Goal: Task Accomplishment & Management: Use online tool/utility

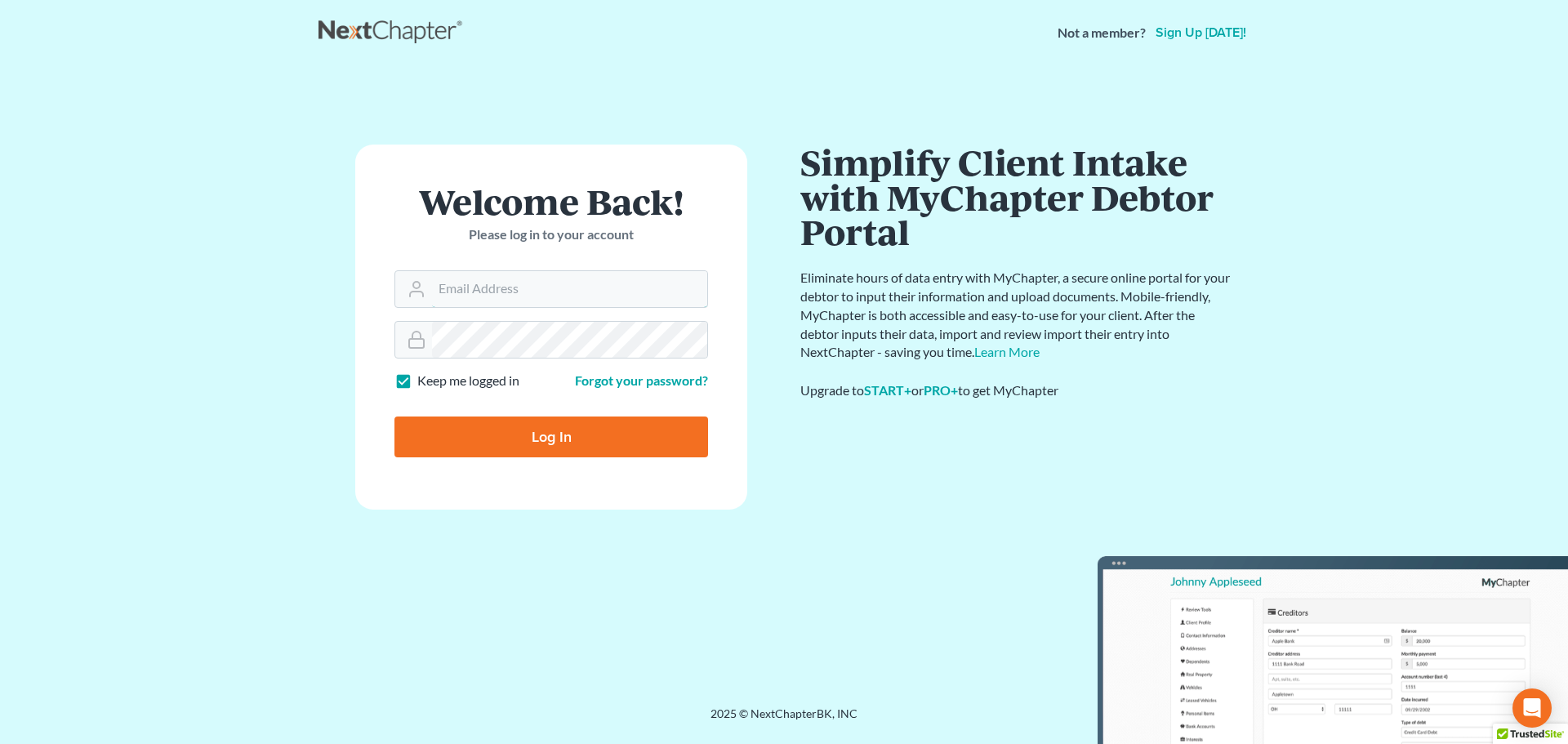
type input "[EMAIL_ADDRESS][DOMAIN_NAME]"
click at [603, 443] on input "Log In" at bounding box center [551, 437] width 314 height 41
type input "Thinking..."
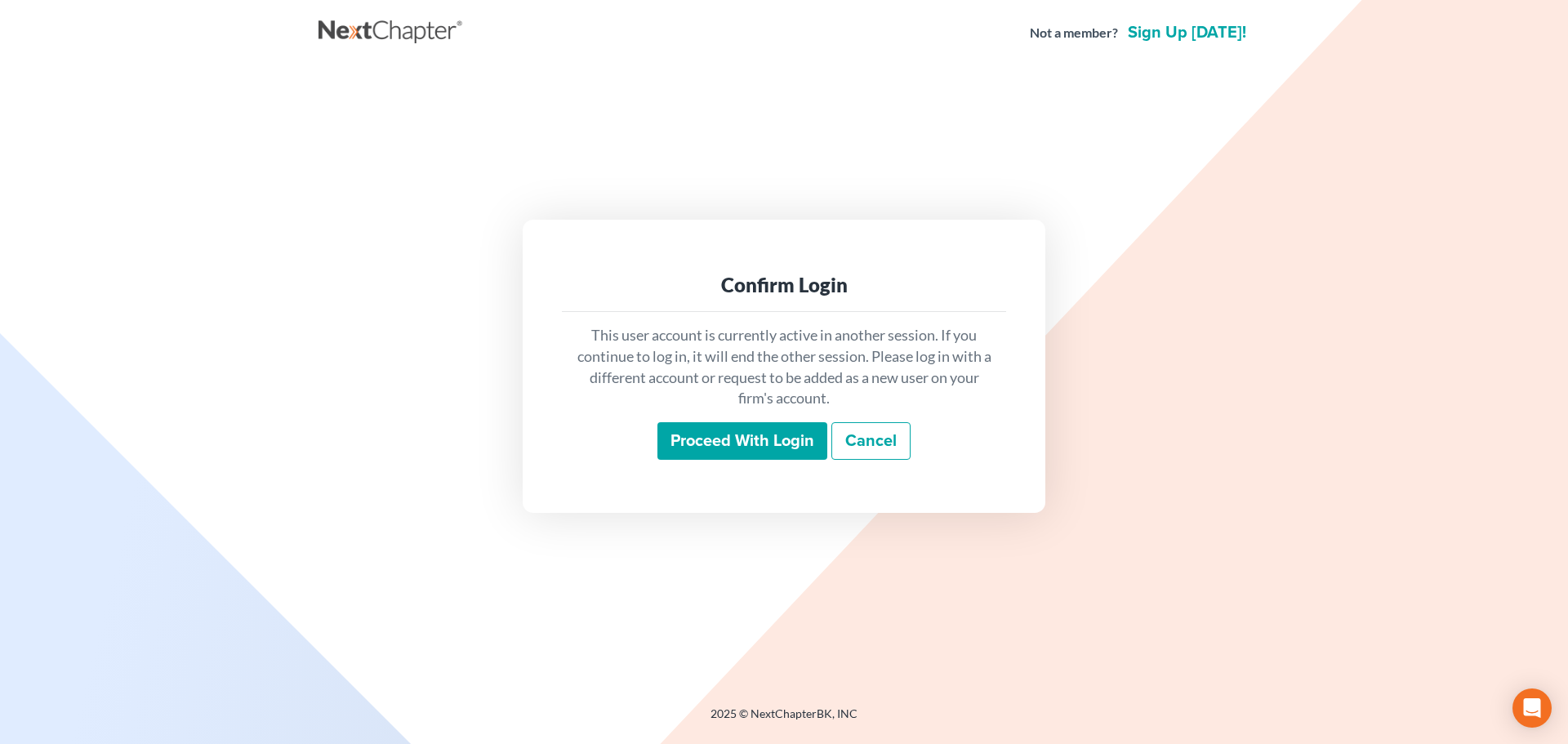
click at [747, 436] on input "Proceed with login" at bounding box center [743, 441] width 170 height 38
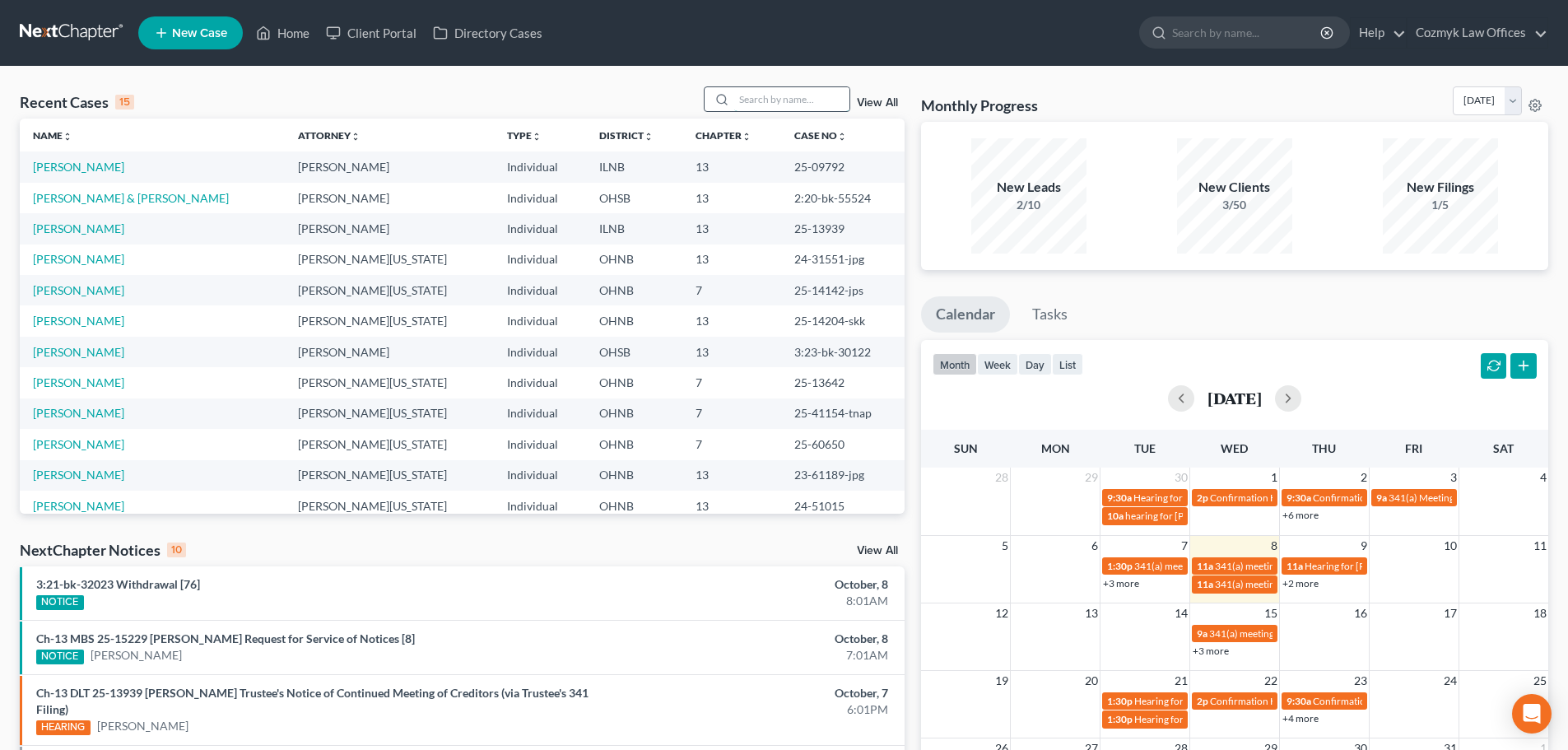
click at [778, 100] on input "search" at bounding box center [791, 99] width 115 height 24
type input "greathouse"
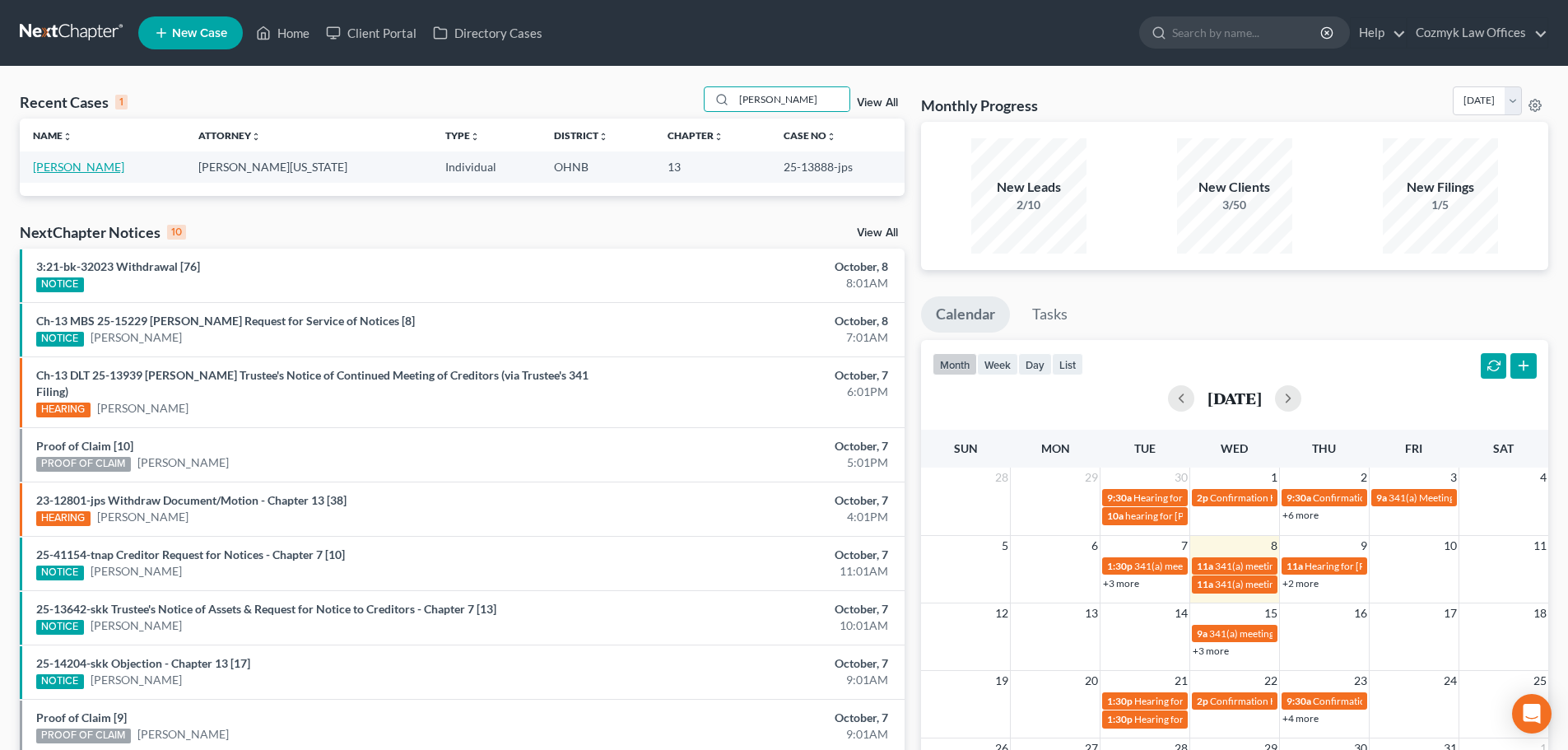
click at [65, 171] on link "Greathouse, Joseph" at bounding box center [79, 167] width 92 height 14
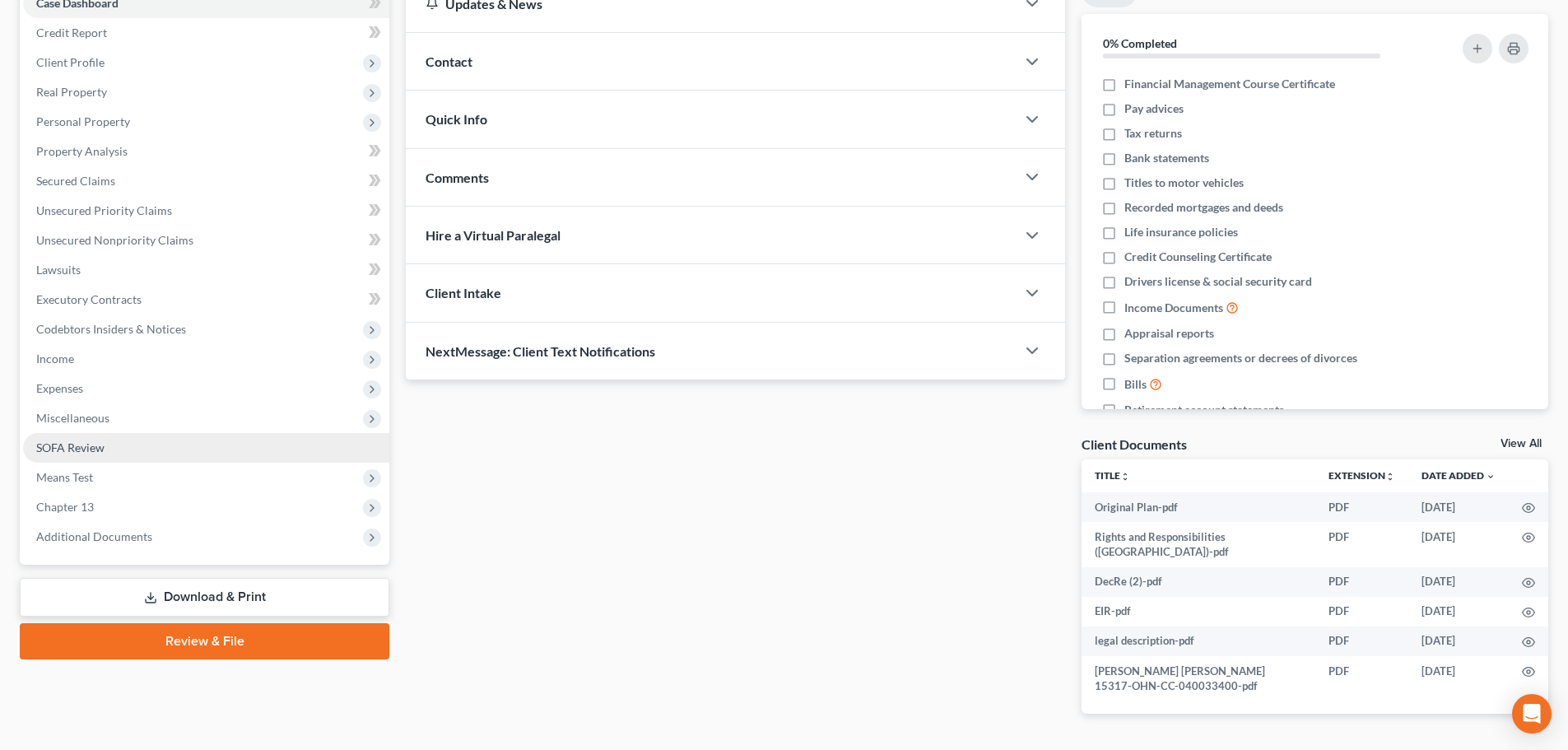
scroll to position [221, 0]
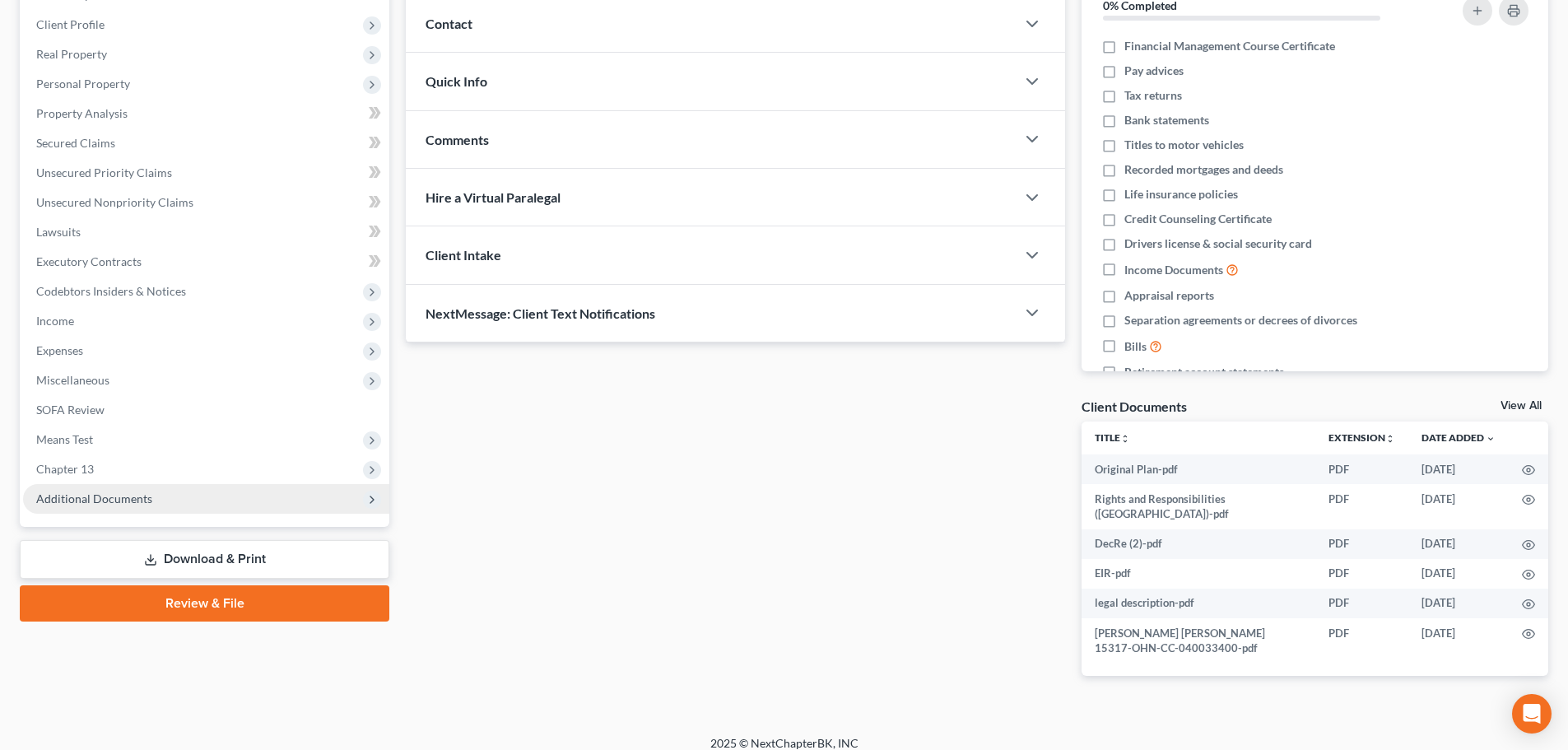
click at [161, 512] on span "Additional Documents" at bounding box center [206, 499] width 366 height 30
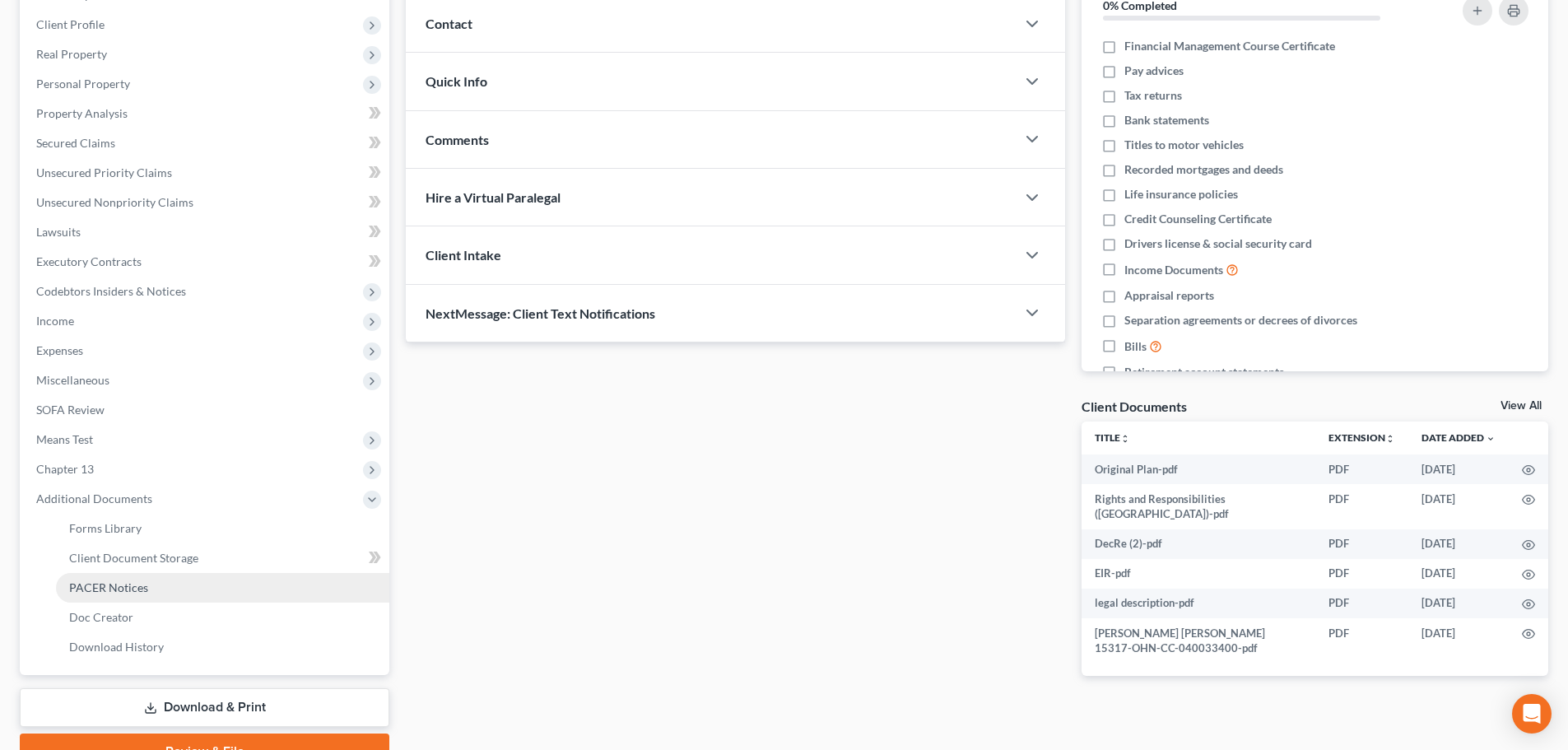
click at [164, 589] on link "PACER Notices" at bounding box center [223, 588] width 333 height 30
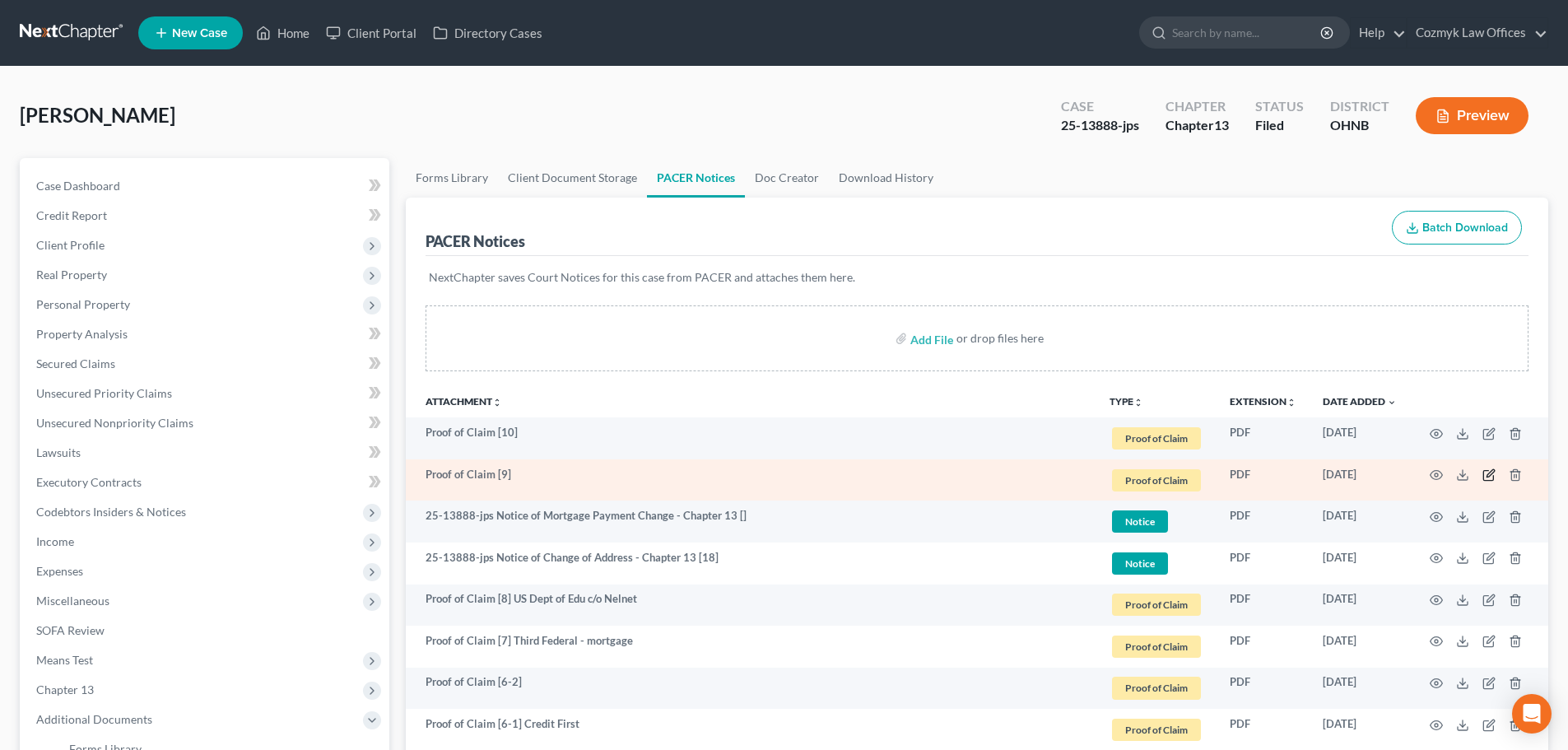
click at [1485, 474] on icon "button" at bounding box center [1488, 474] width 13 height 13
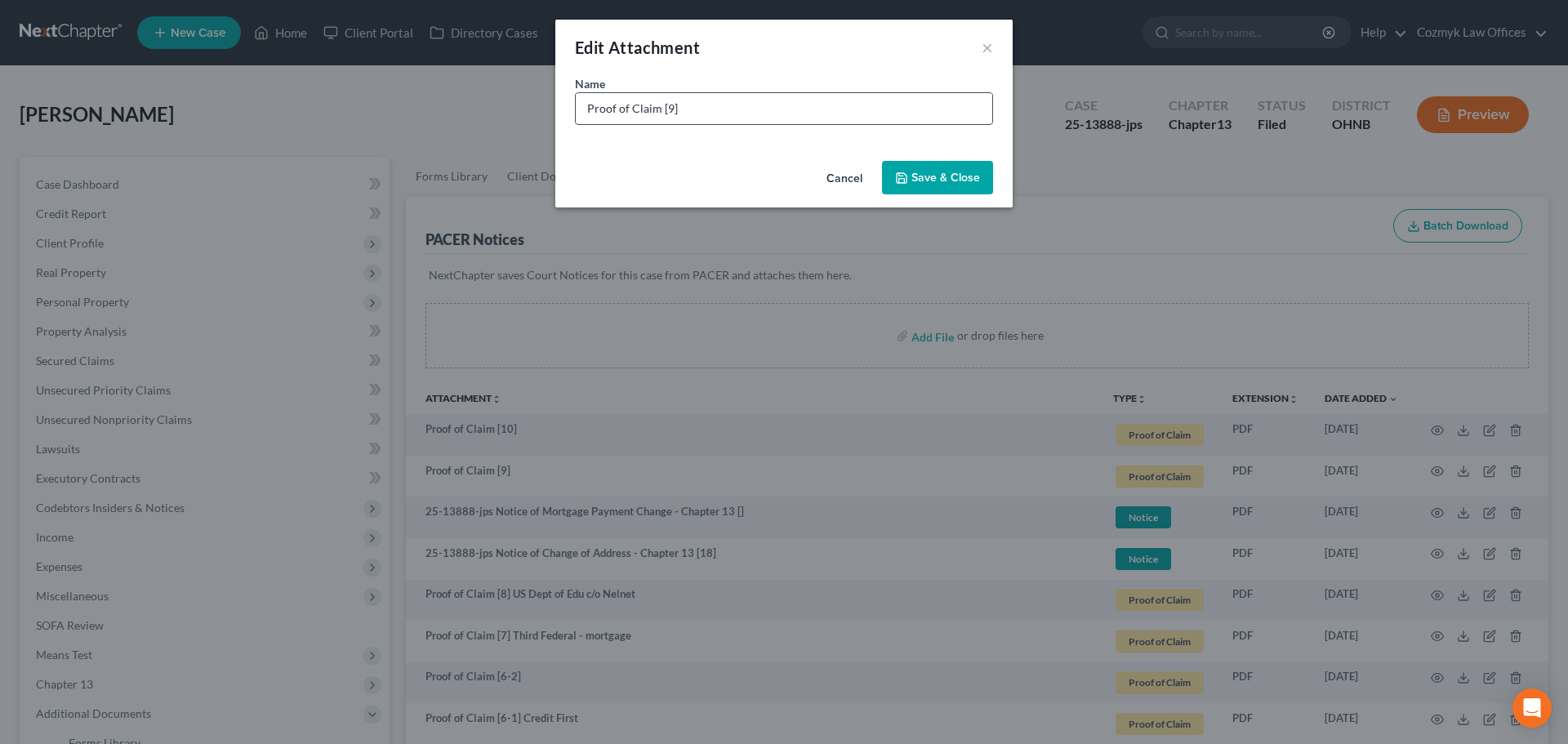
click at [697, 105] on input "Proof of Claim [9]" at bounding box center [784, 108] width 417 height 31
type input "Proof of Claim [9] Internal Revenue Service"
click at [933, 176] on span "Save & Close" at bounding box center [945, 177] width 68 height 14
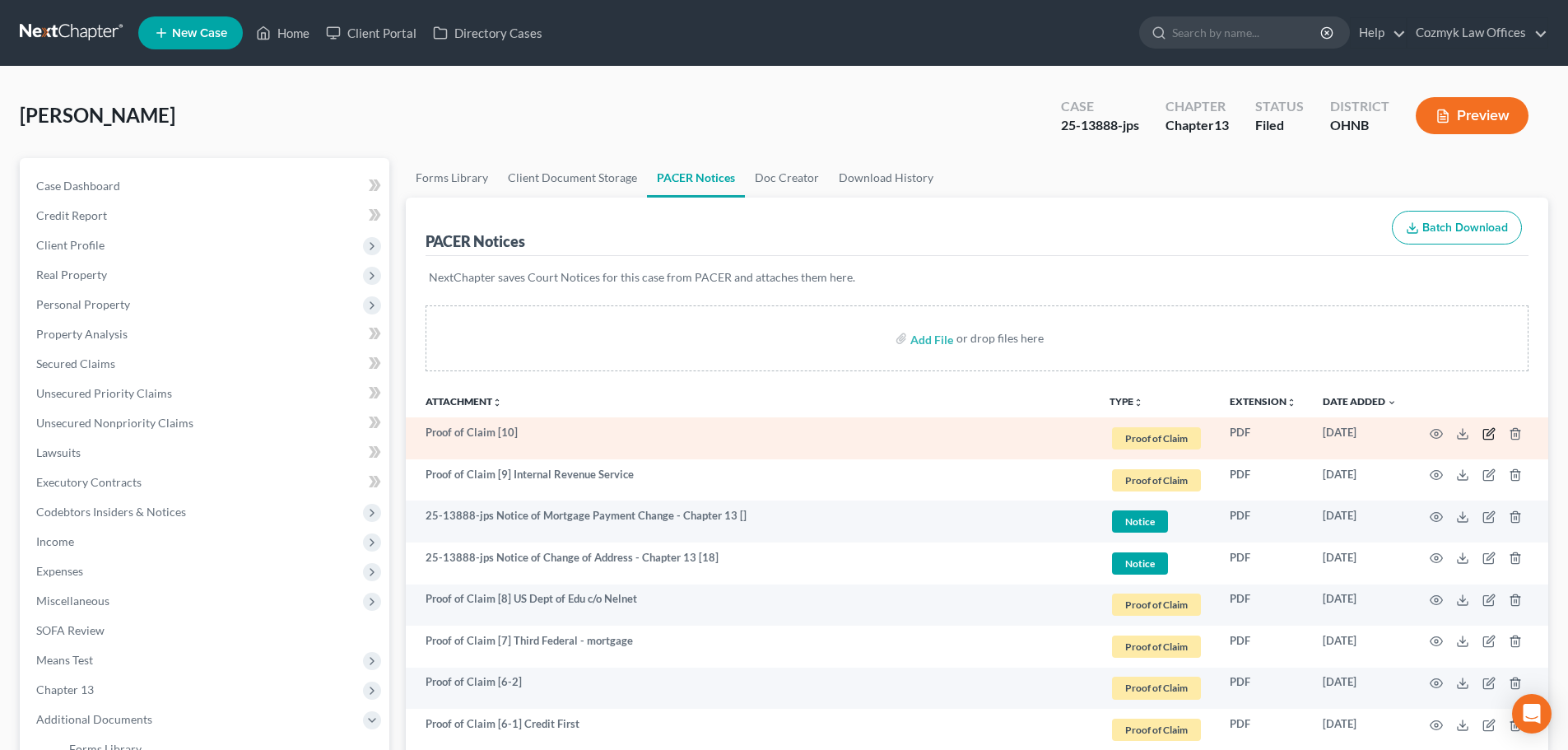
click at [1486, 434] on icon "button" at bounding box center [1488, 433] width 13 height 13
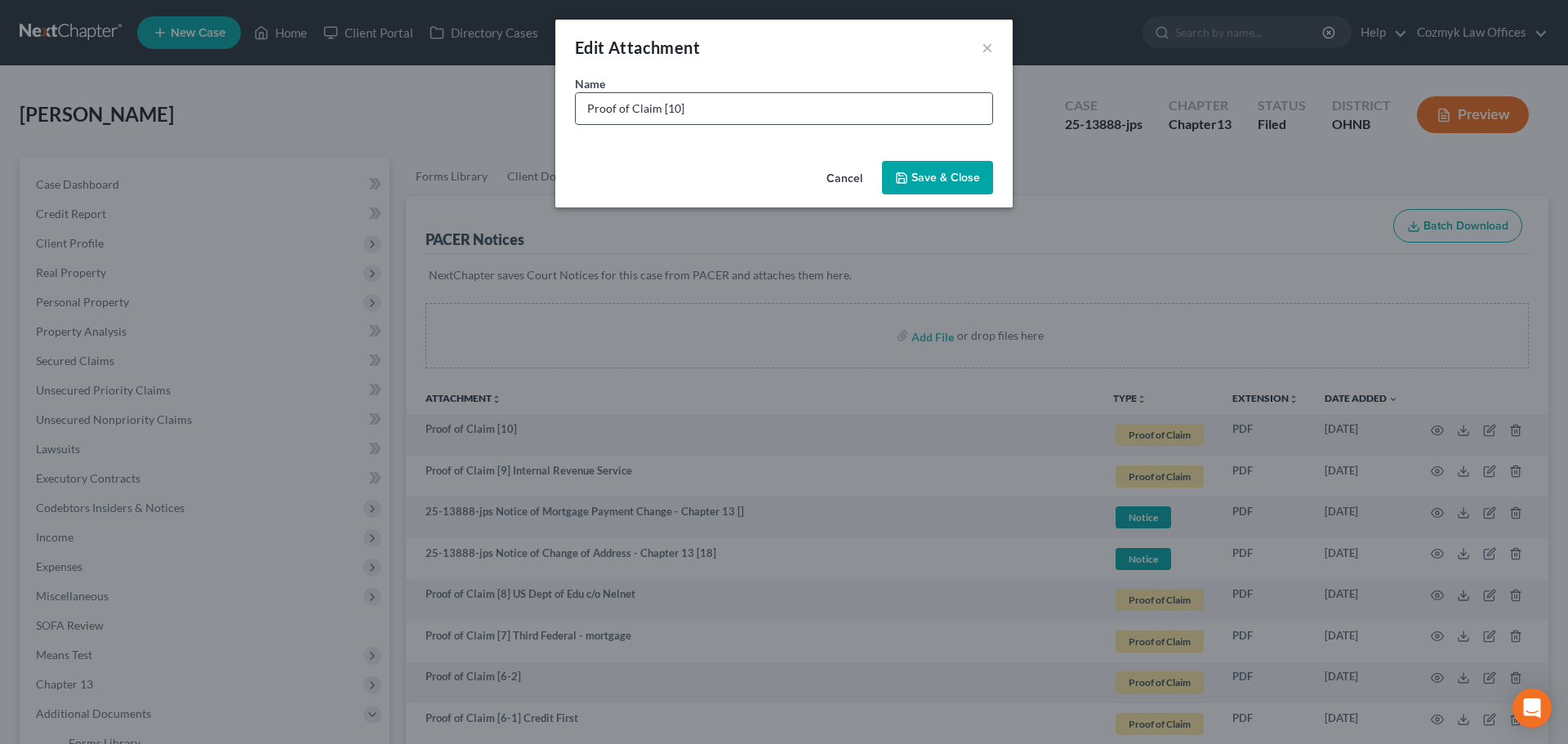
click at [694, 110] on input "Proof of Claim [10]" at bounding box center [784, 108] width 417 height 31
type input "Proof of Claim [10] Landmark Strategy Group"
click at [902, 171] on icon "button" at bounding box center [901, 177] width 13 height 13
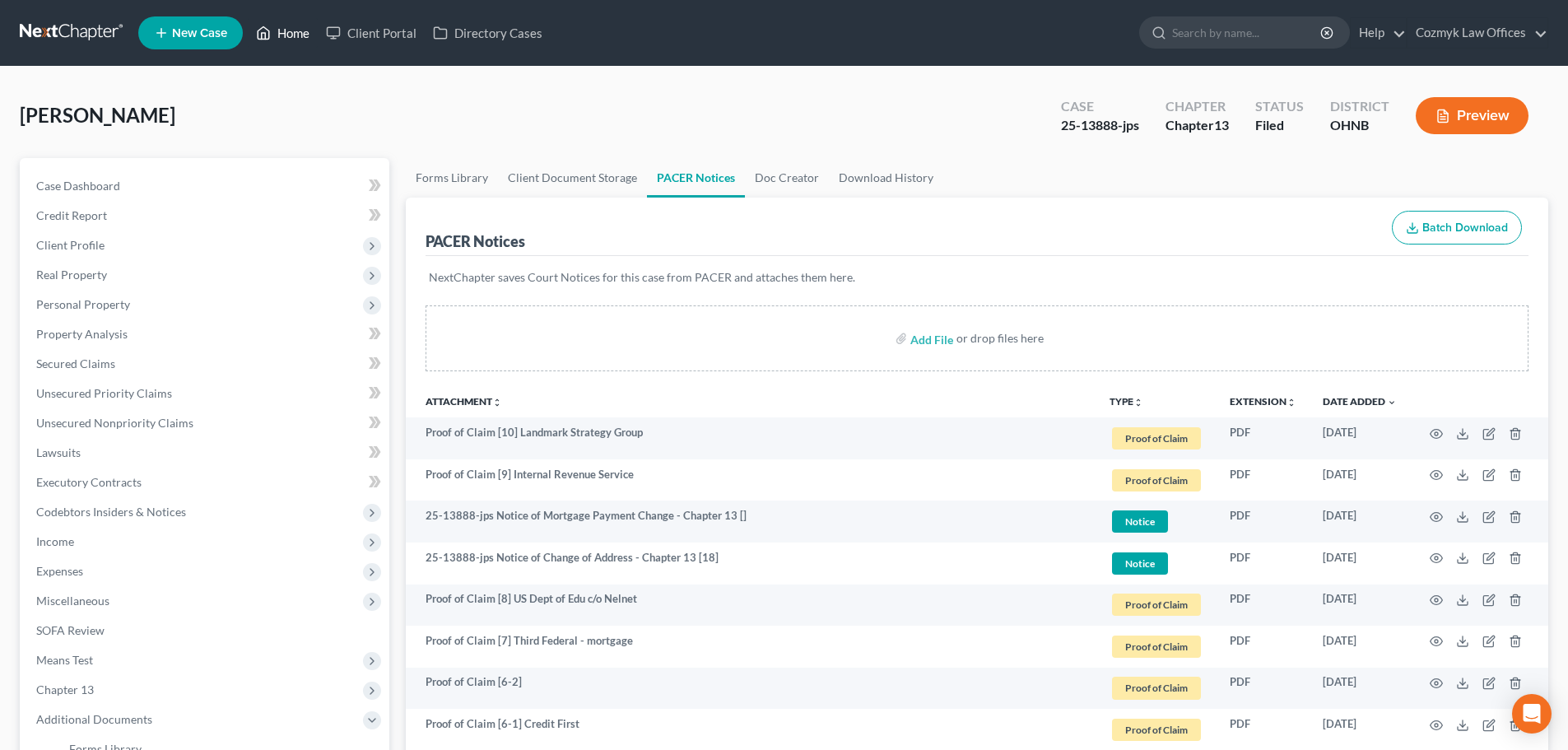
click at [296, 31] on link "Home" at bounding box center [282, 33] width 70 height 30
